Goal: Information Seeking & Learning: Learn about a topic

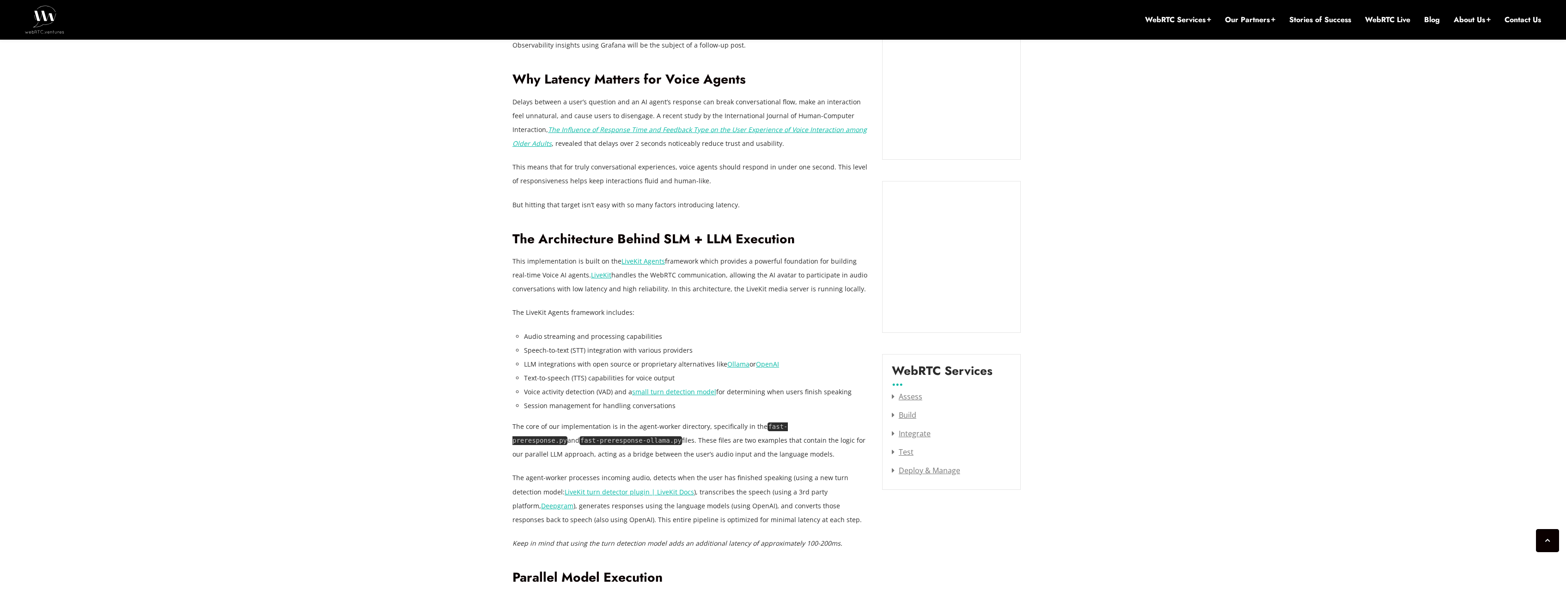
scroll to position [1045, 0]
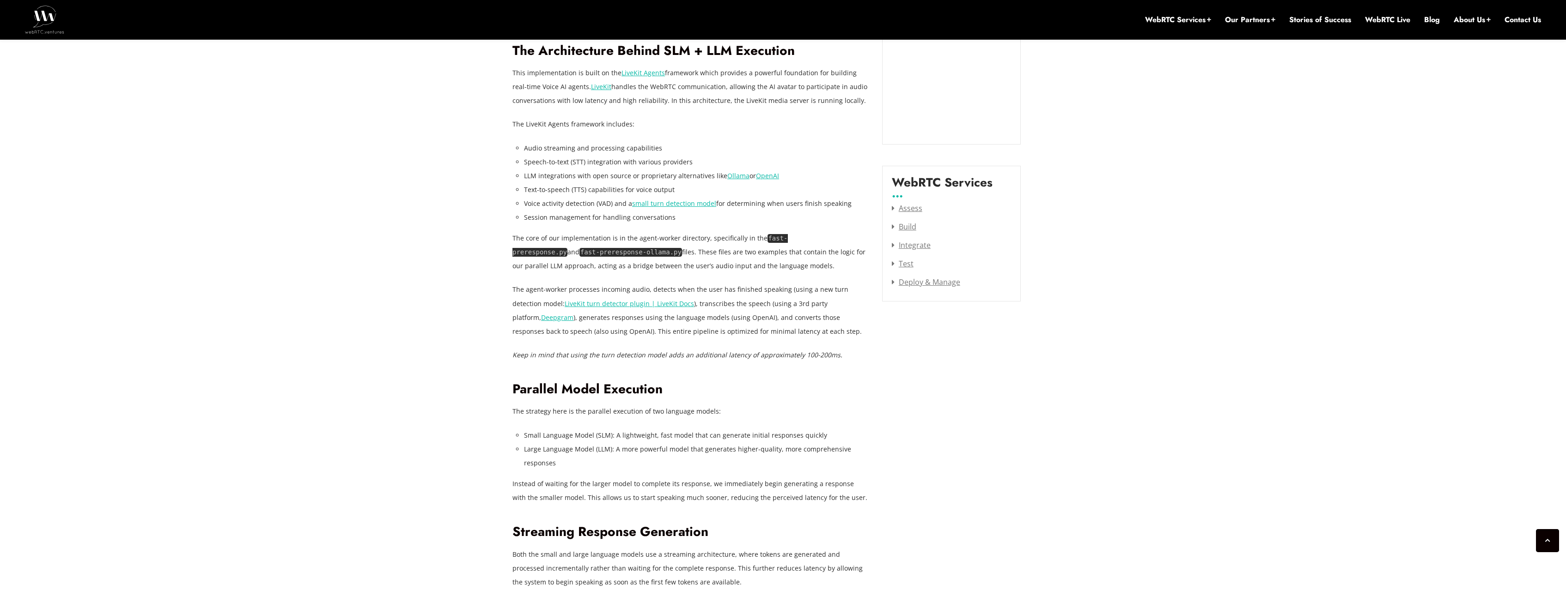
click at [579, 255] on code "fast-preresponse-ollama.py" at bounding box center [630, 252] width 103 height 9
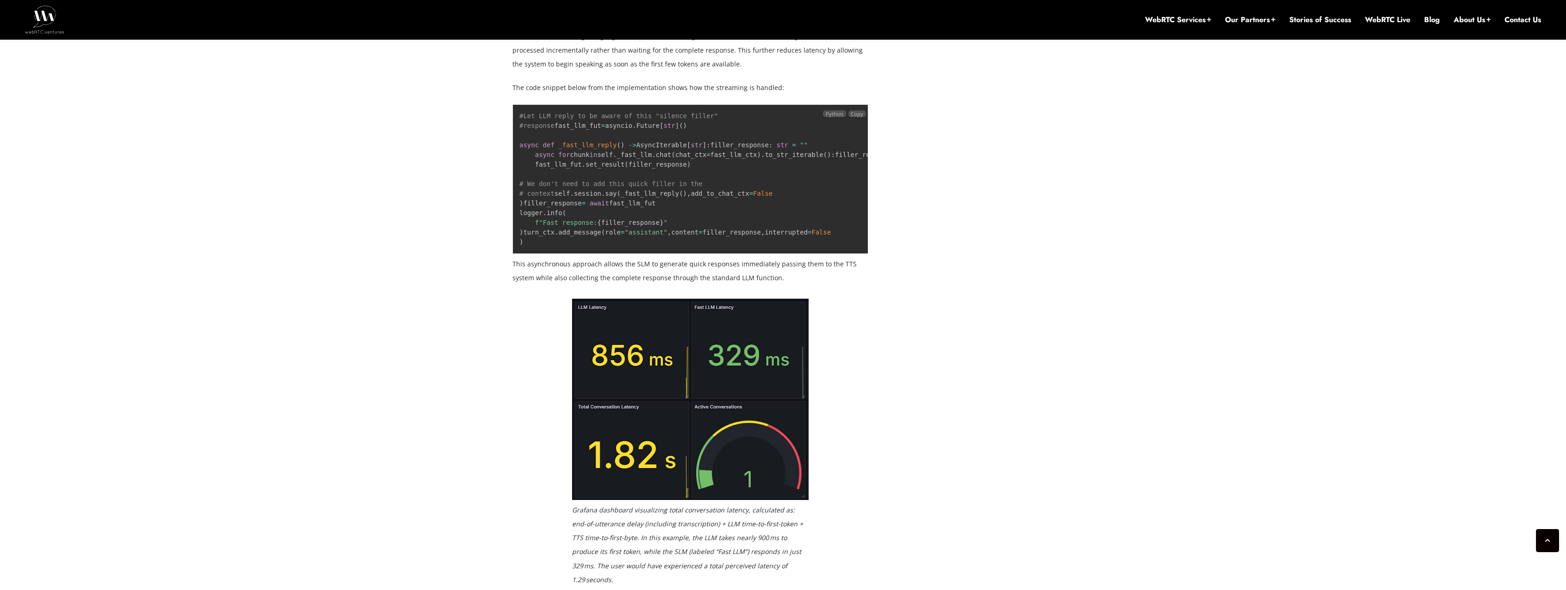
scroll to position [1611, 0]
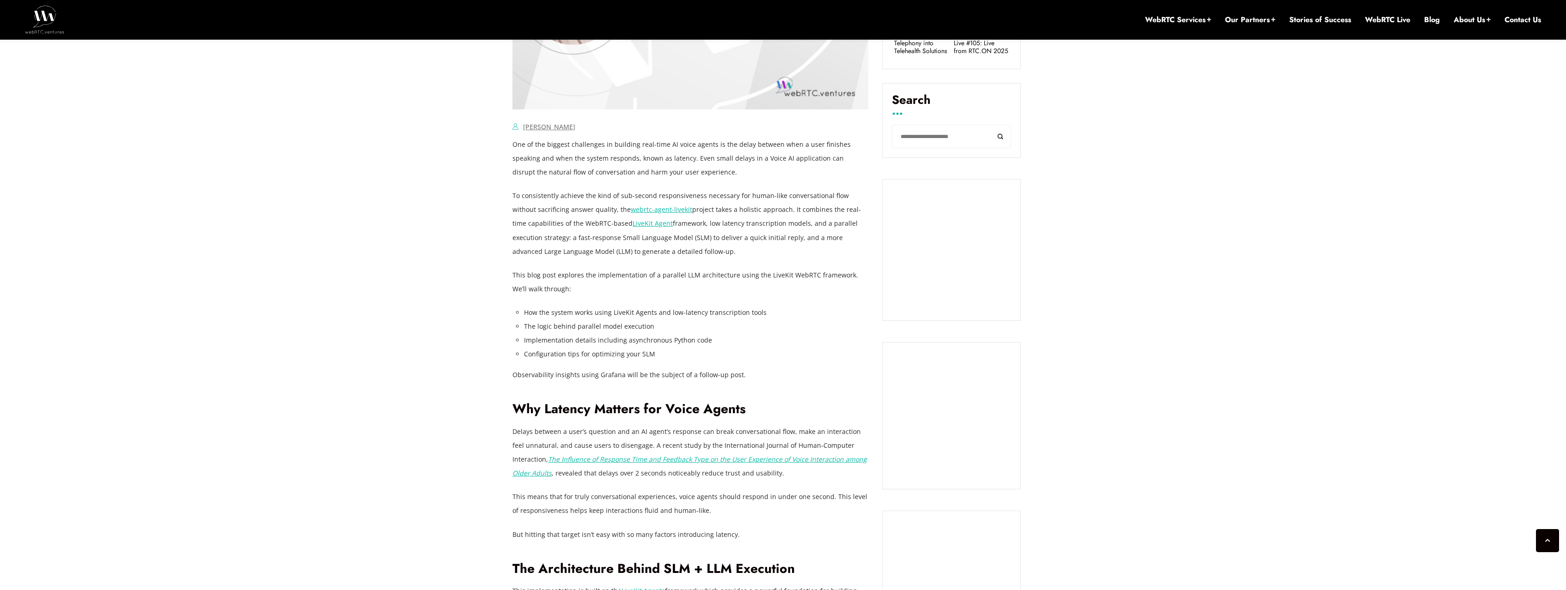
scroll to position [574, 0]
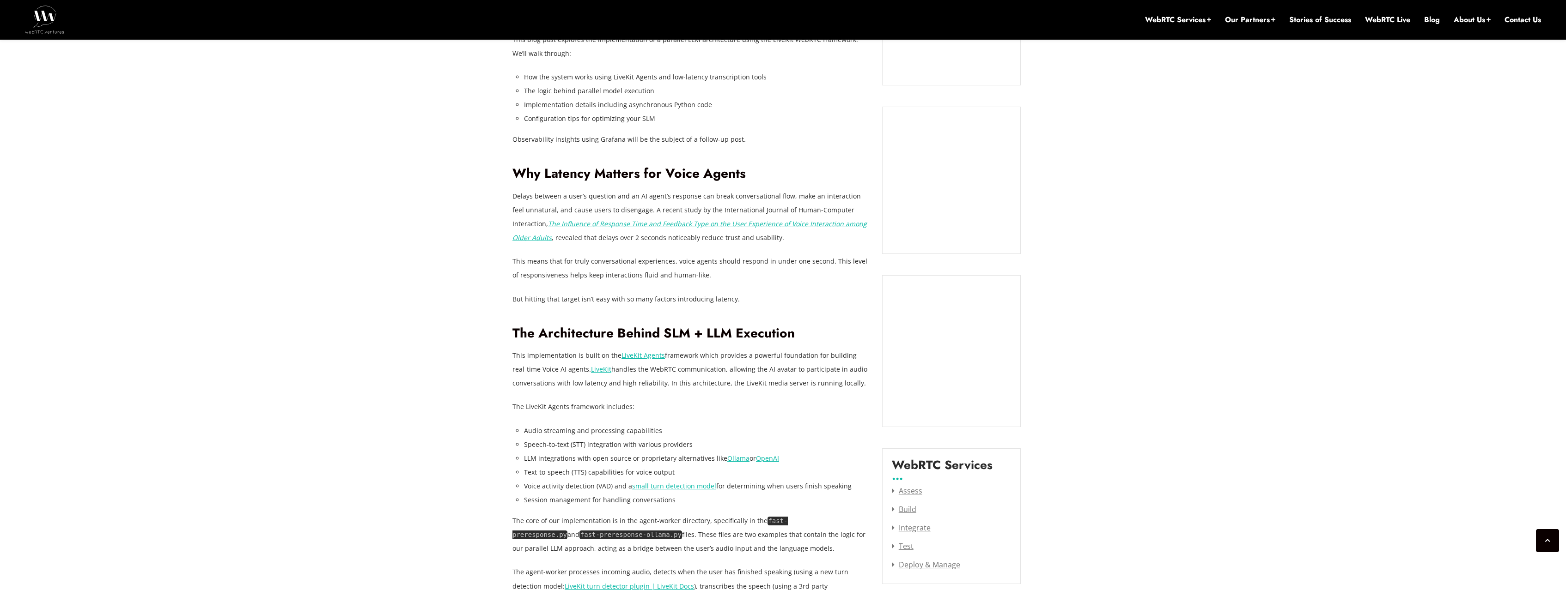
scroll to position [809, 0]
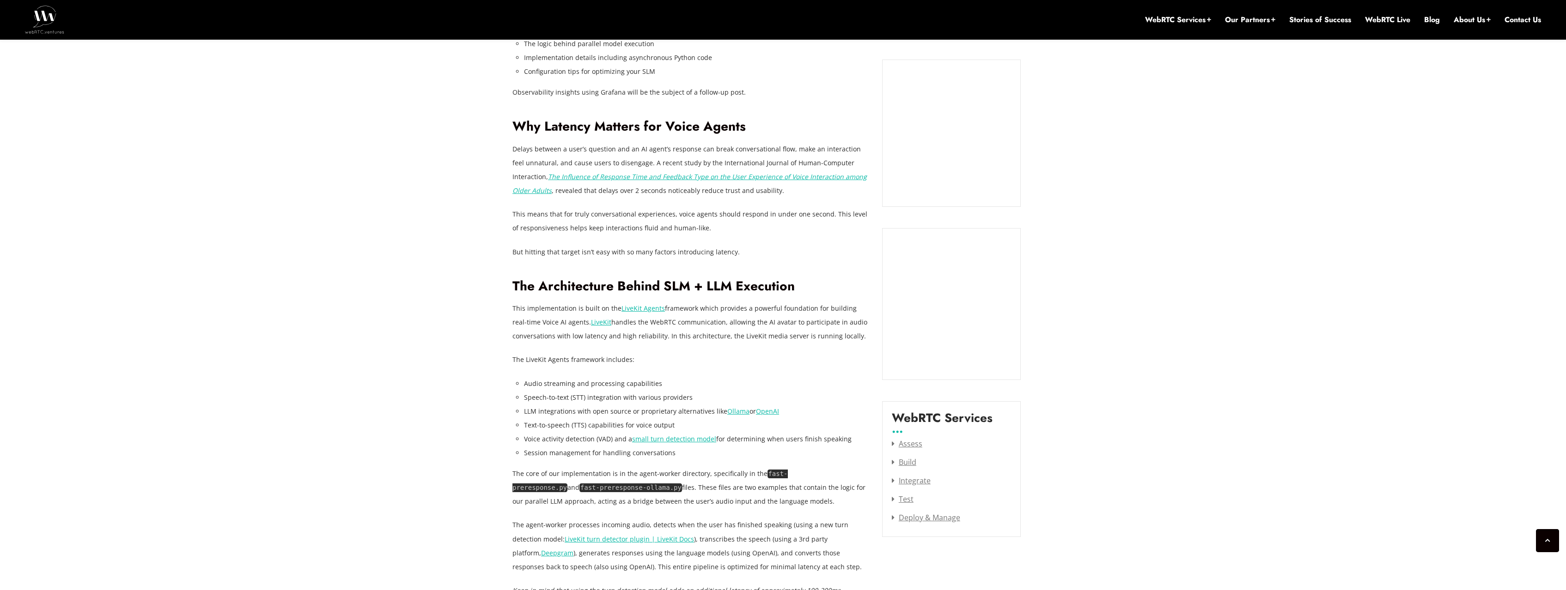
click at [579, 490] on code "fast-preresponse-ollama.py" at bounding box center [630, 488] width 103 height 9
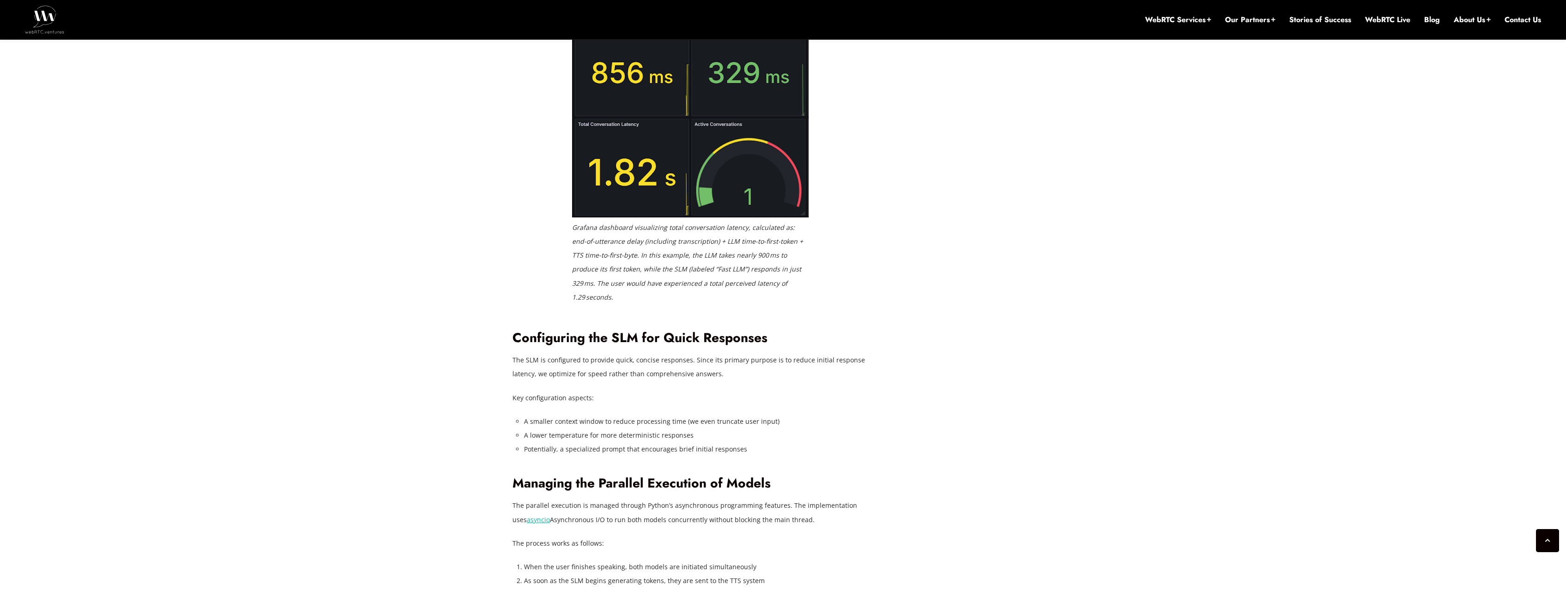
scroll to position [1941, 0]
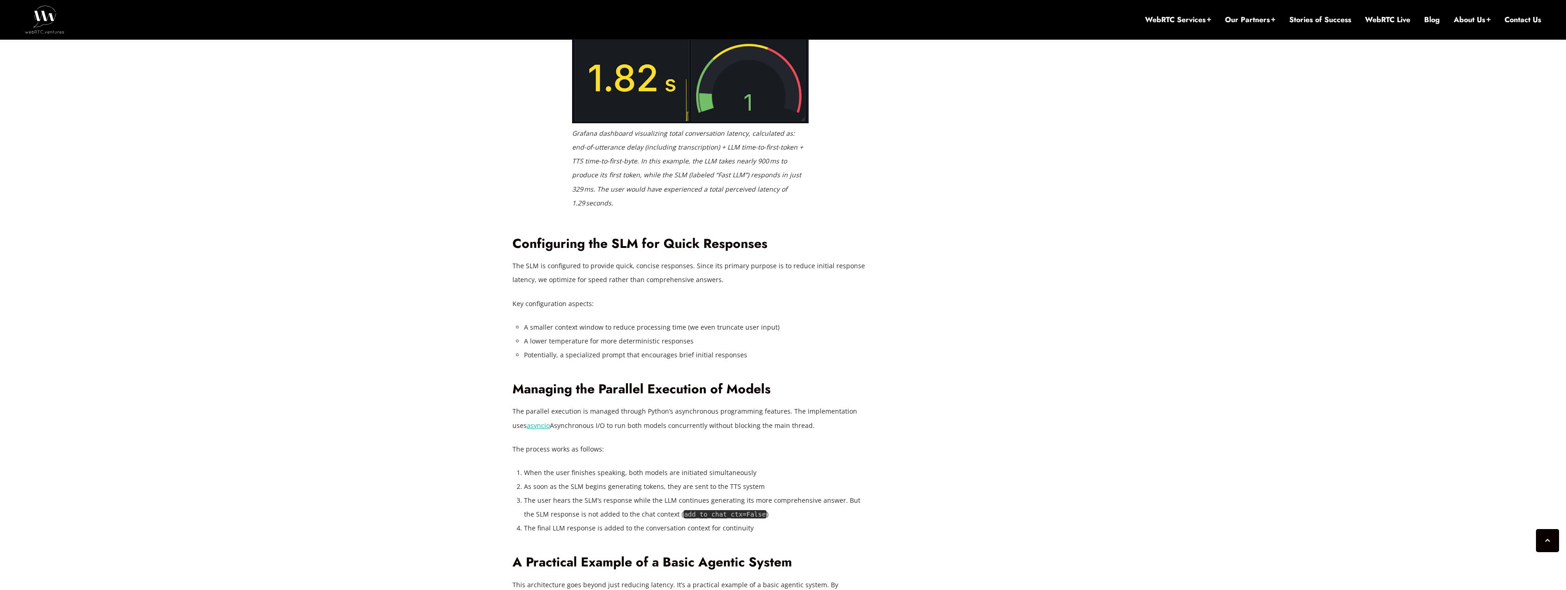
click at [336, 428] on div "[DATE] [PERSON_NAME] Comments Off on Reducing Voice Agent Latency with Parallel…" at bounding box center [783, 354] width 1566 height 3873
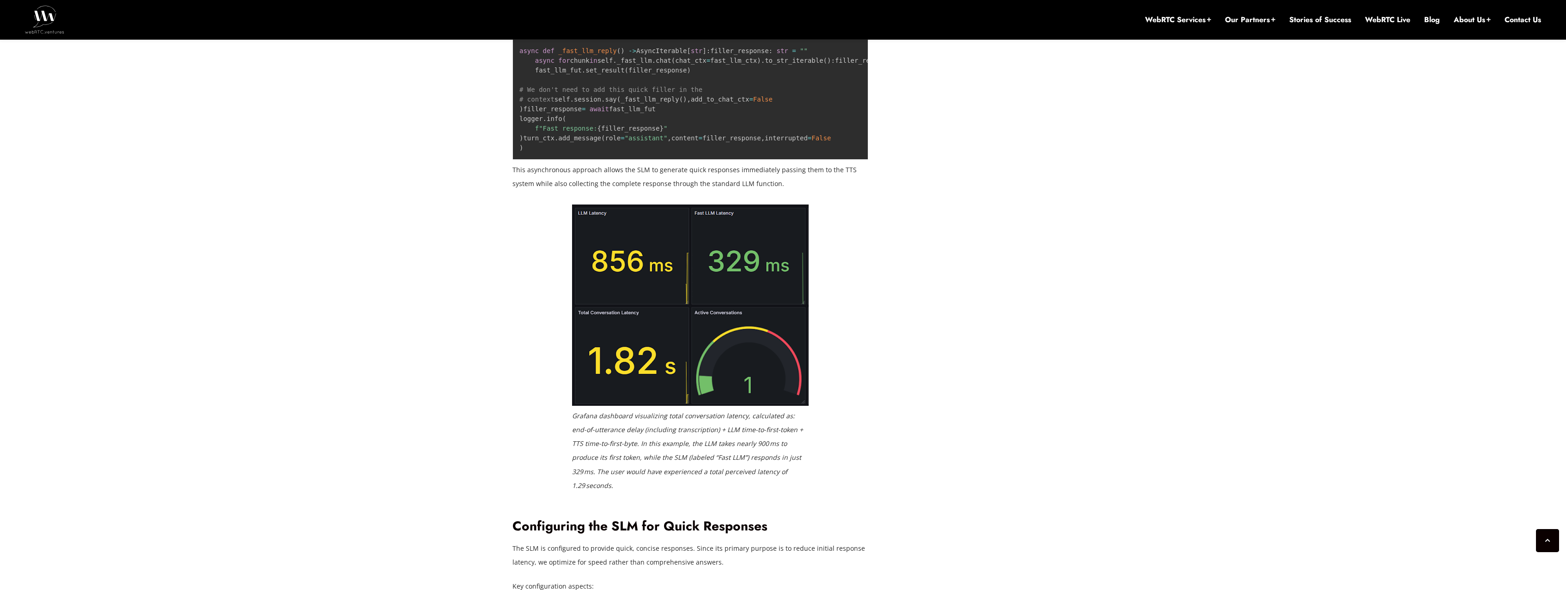
scroll to position [1611, 0]
